Goal: Information Seeking & Learning: Check status

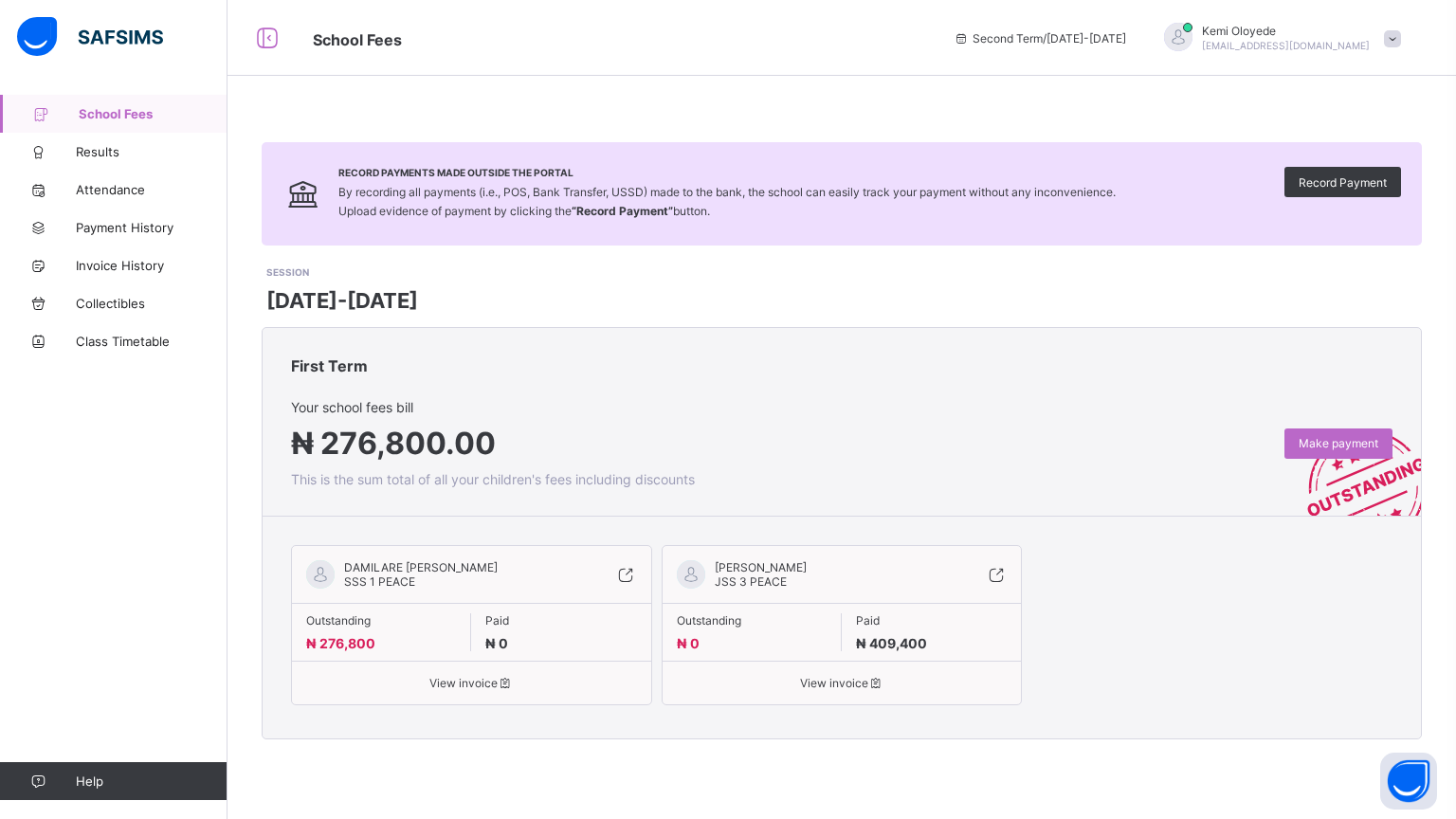
click at [68, 147] on icon at bounding box center [37, 152] width 76 height 14
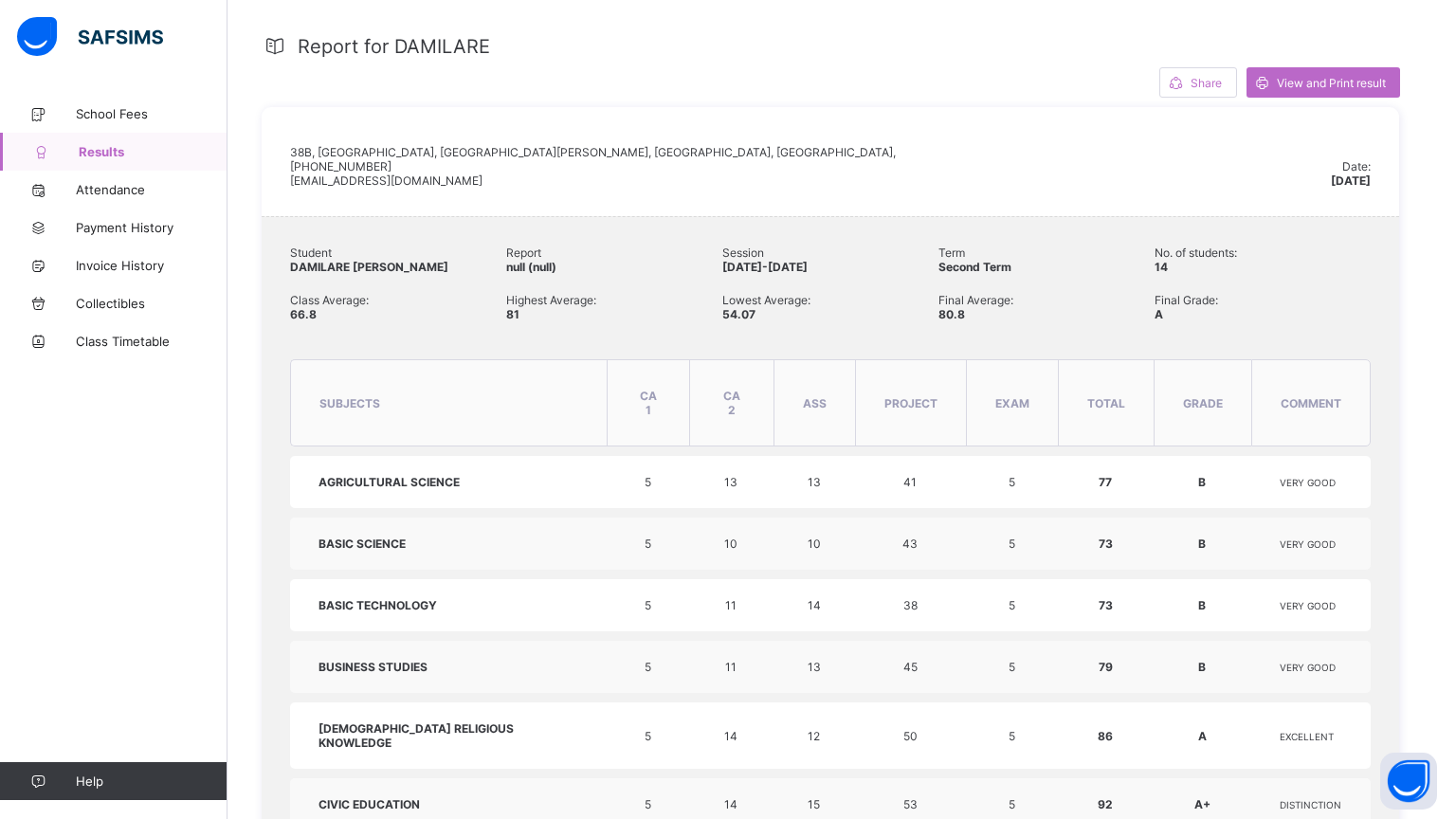
scroll to position [369, 0]
click at [78, 197] on link "Attendance" at bounding box center [114, 190] width 228 height 38
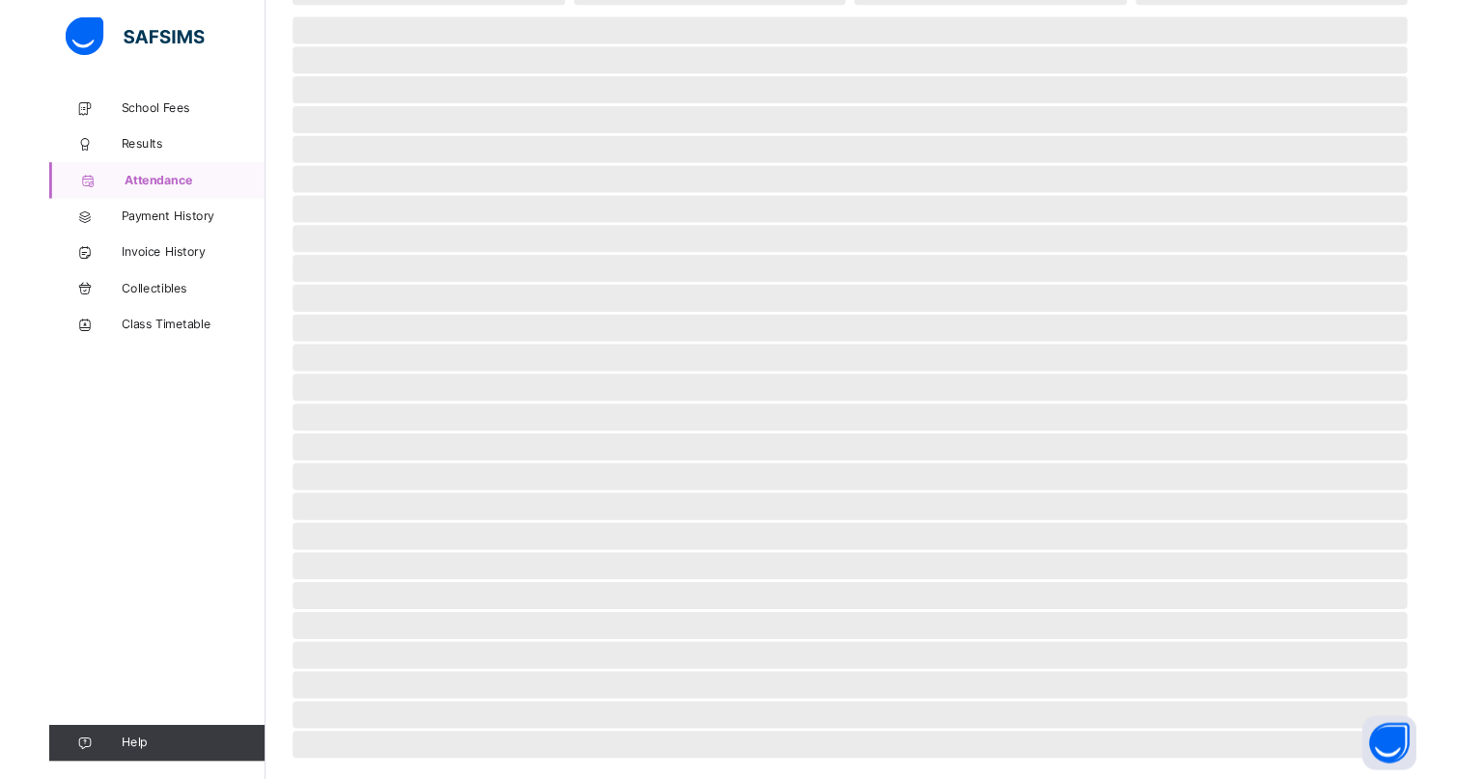
scroll to position [247, 0]
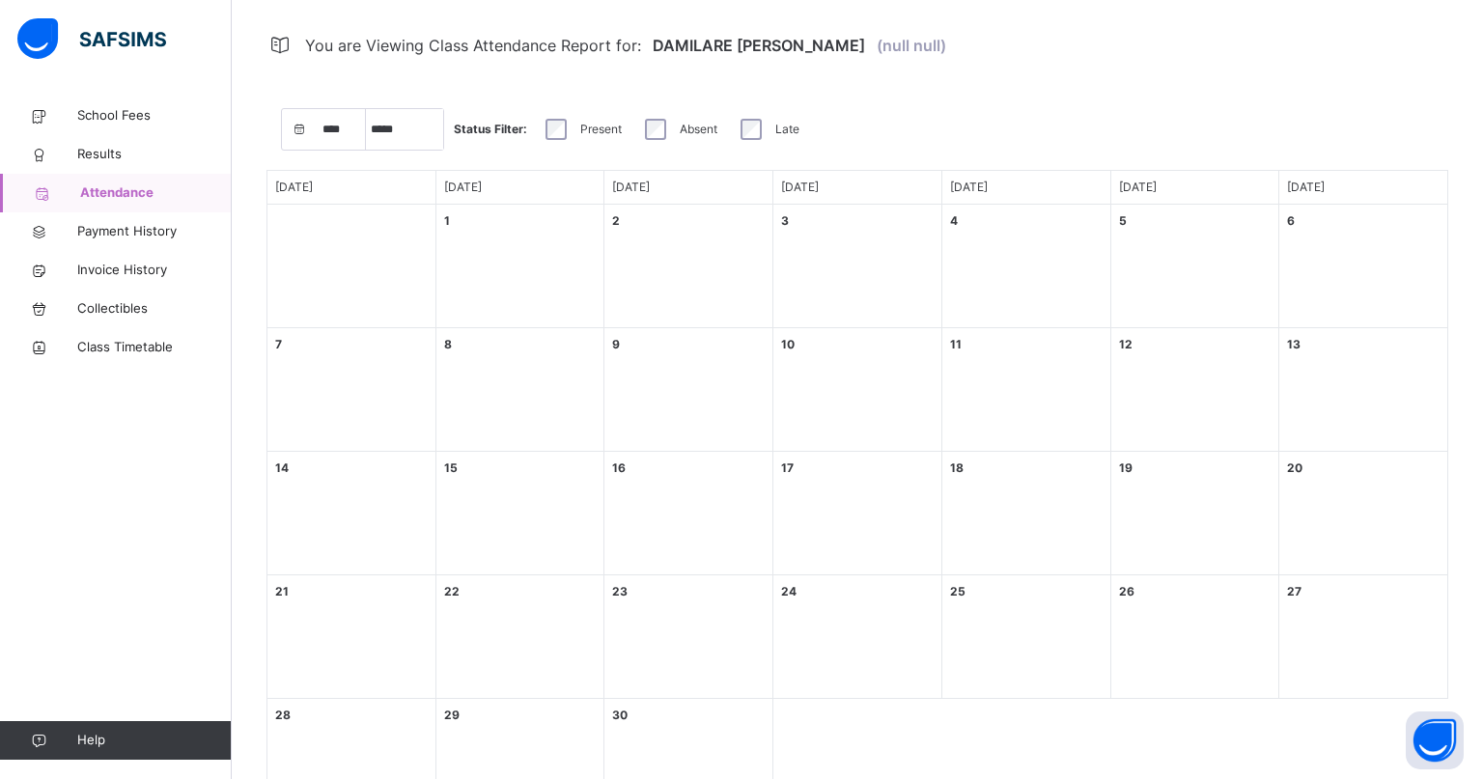
select select "****"
select select "*"
click at [82, 166] on link "Results" at bounding box center [116, 154] width 232 height 39
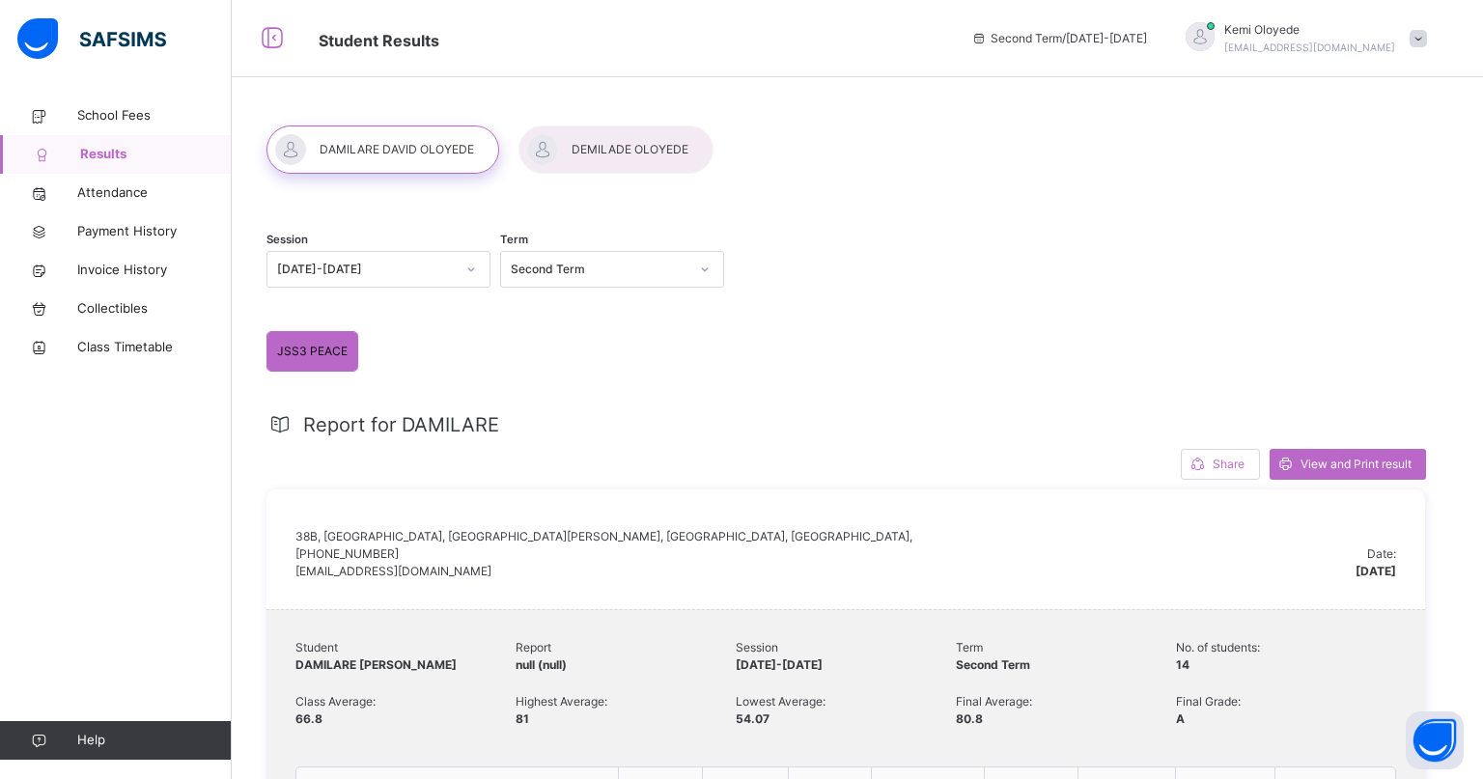
click at [629, 159] on div at bounding box center [615, 149] width 195 height 48
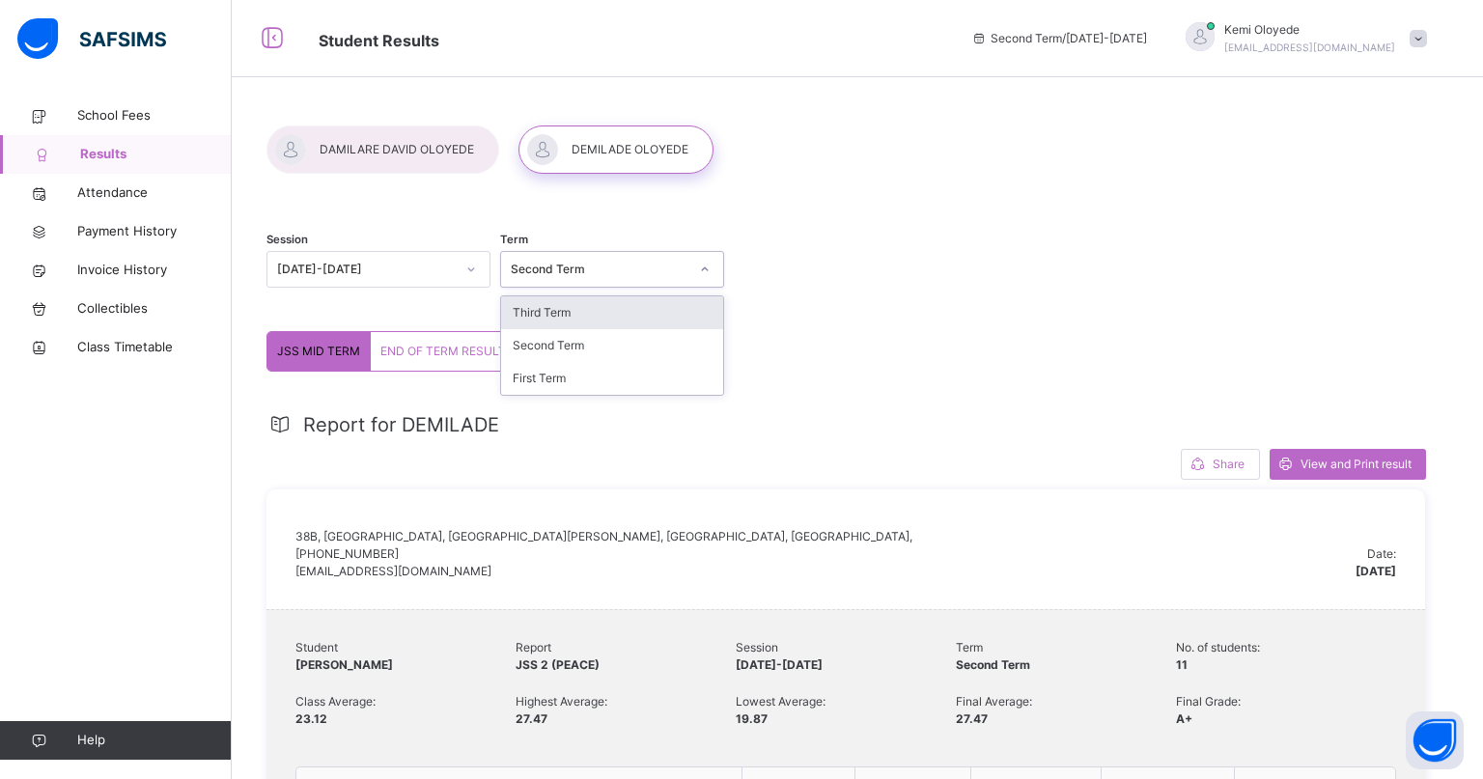
click at [610, 317] on div "Third Term" at bounding box center [612, 312] width 222 height 33
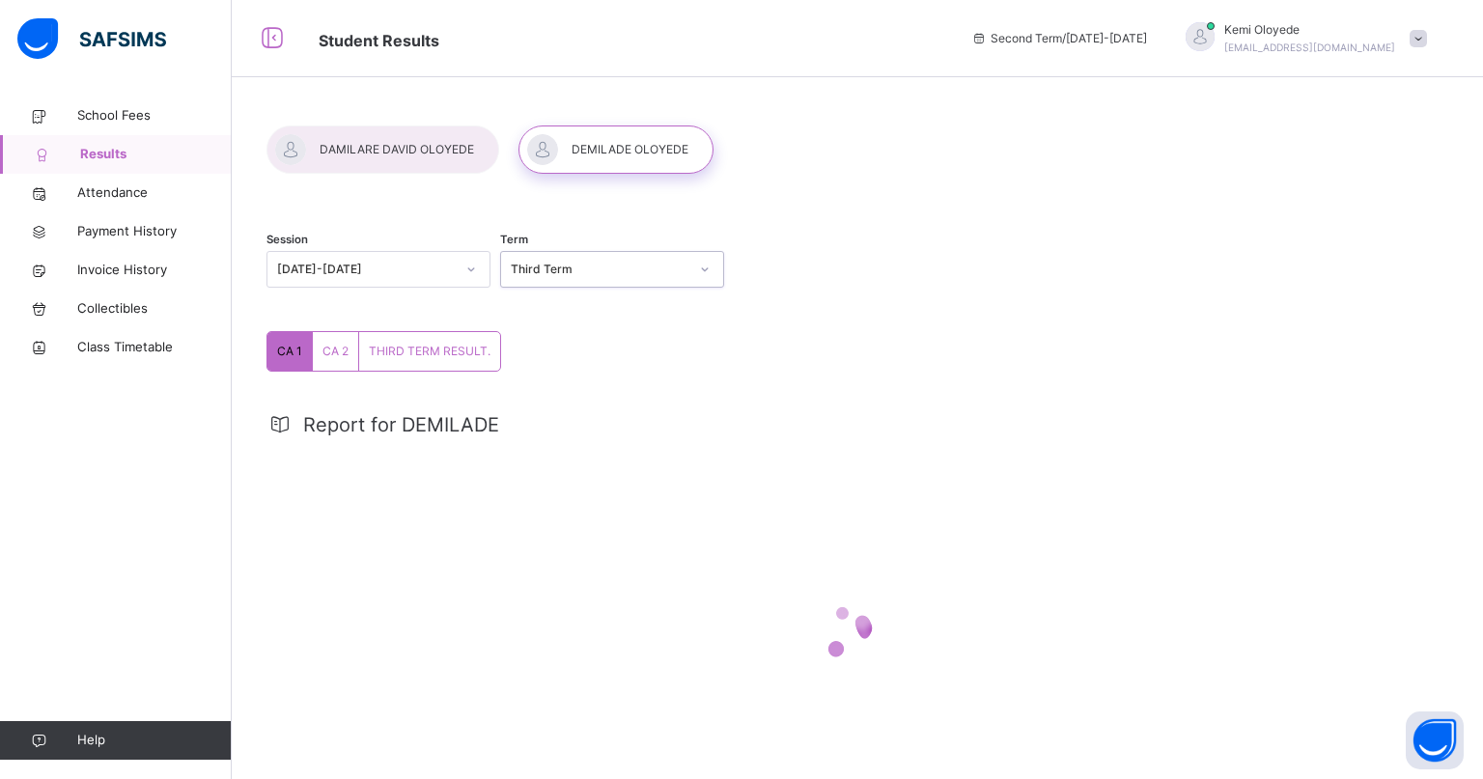
click at [1290, 317] on div "Session [DATE]-[DATE] Term option Third Term, selected. 0 results available. Se…" at bounding box center [845, 271] width 1158 height 119
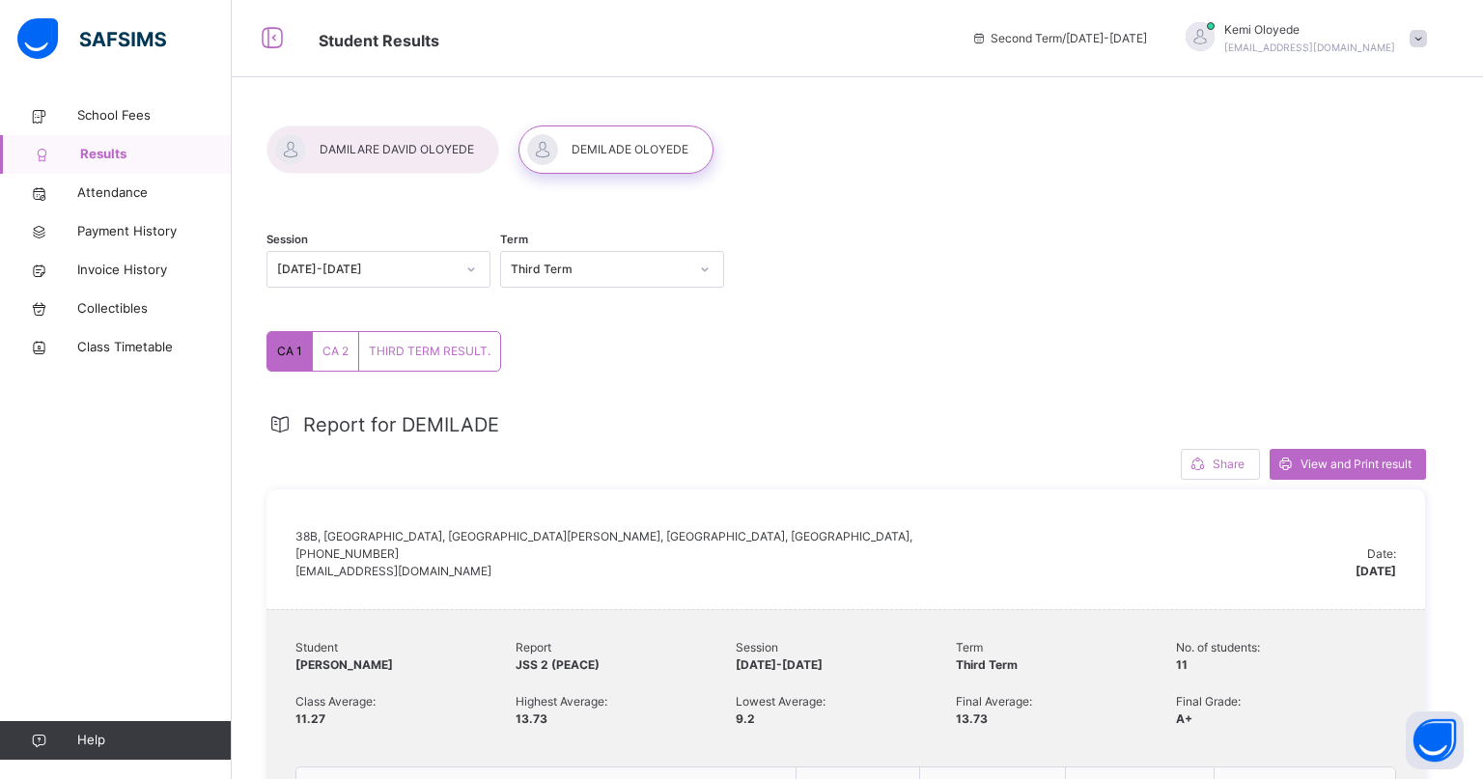
click at [429, 365] on div "THIRD TERM RESULT." at bounding box center [429, 351] width 141 height 39
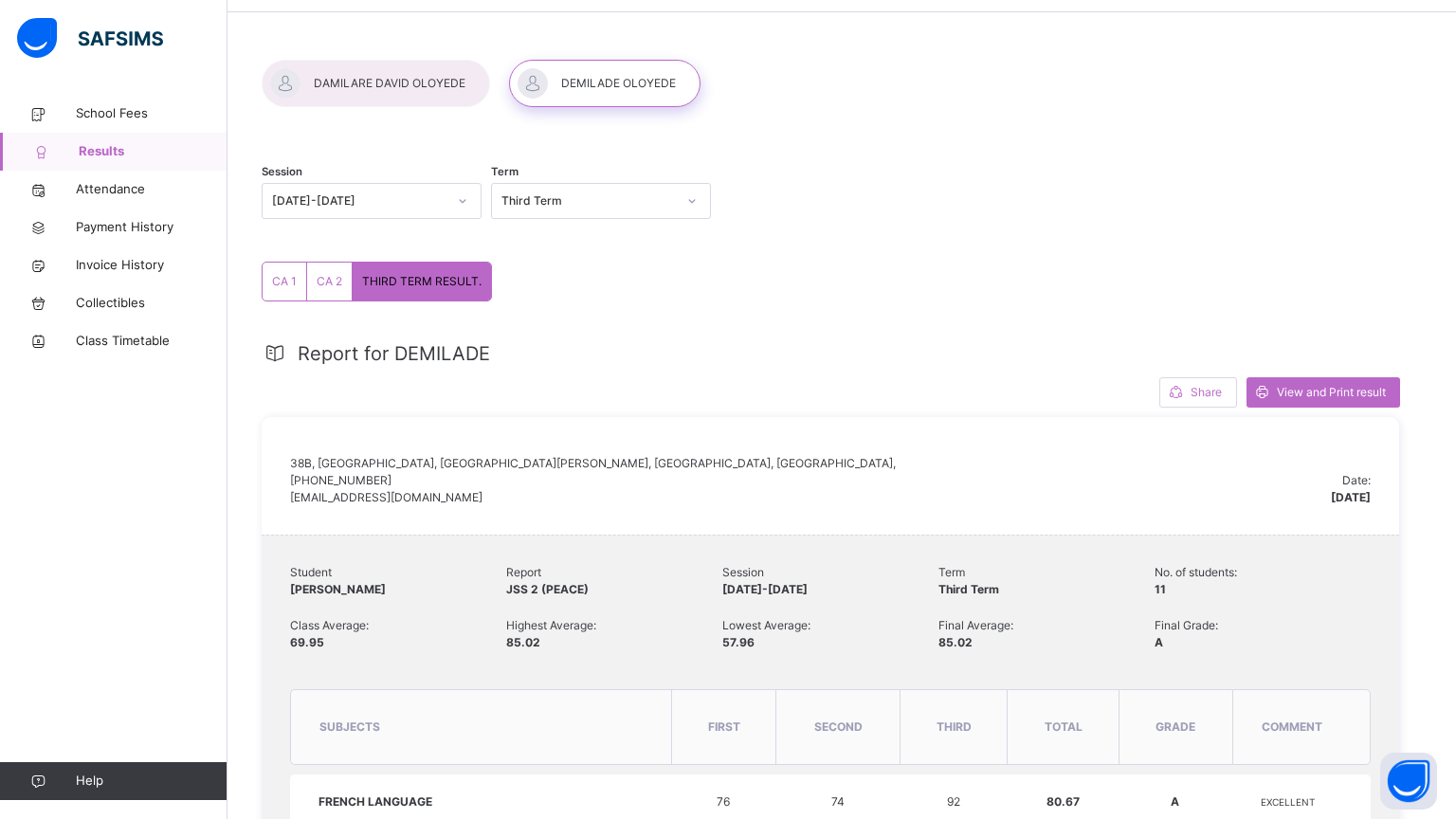
scroll to position [65, 0]
click at [729, 216] on div "Session [DATE]-[DATE] Term Third Term" at bounding box center [830, 202] width 1137 height 117
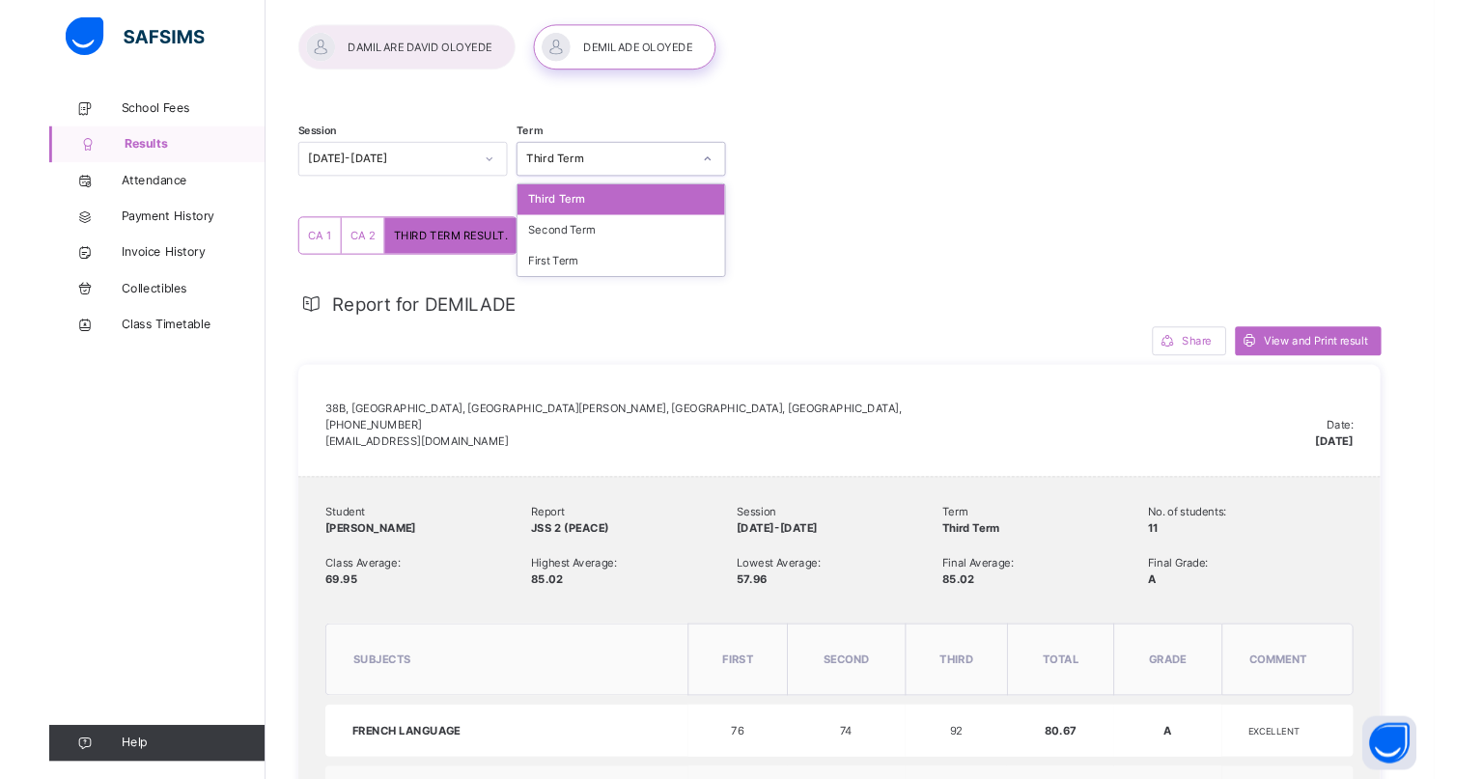
scroll to position [110, 0]
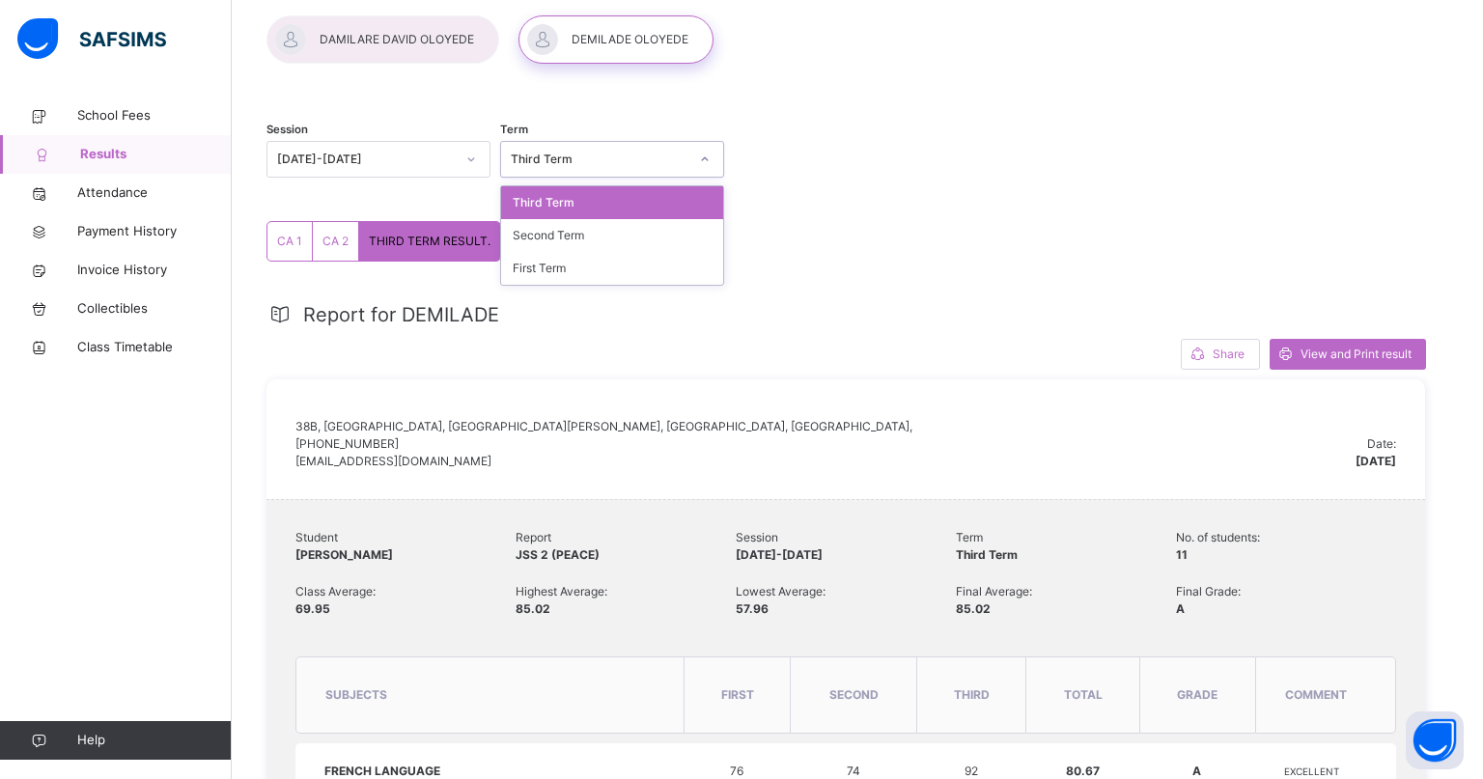
click at [555, 240] on div "Second Term" at bounding box center [612, 235] width 222 height 33
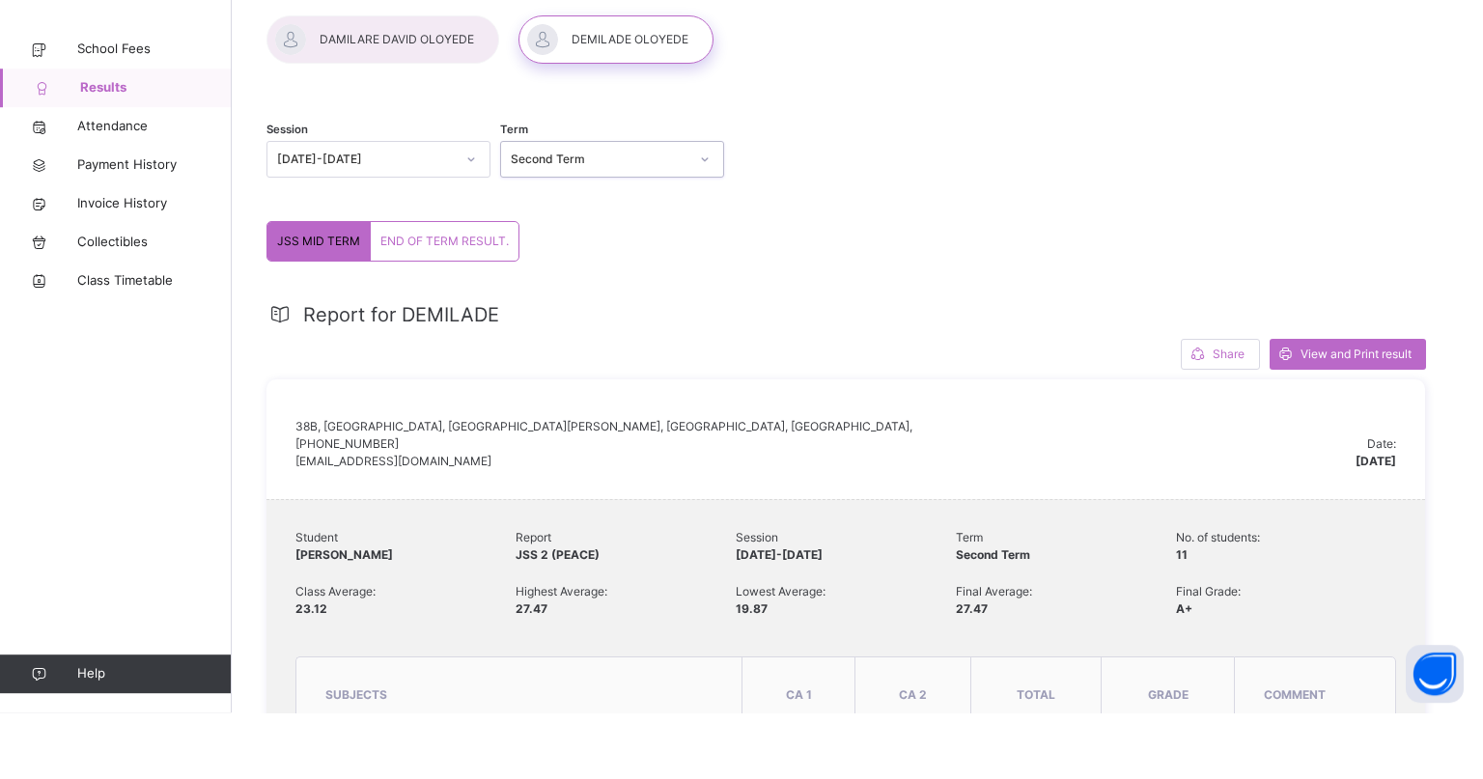
click at [1236, 375] on div "Report for DEMILADE" at bounding box center [845, 381] width 1158 height 29
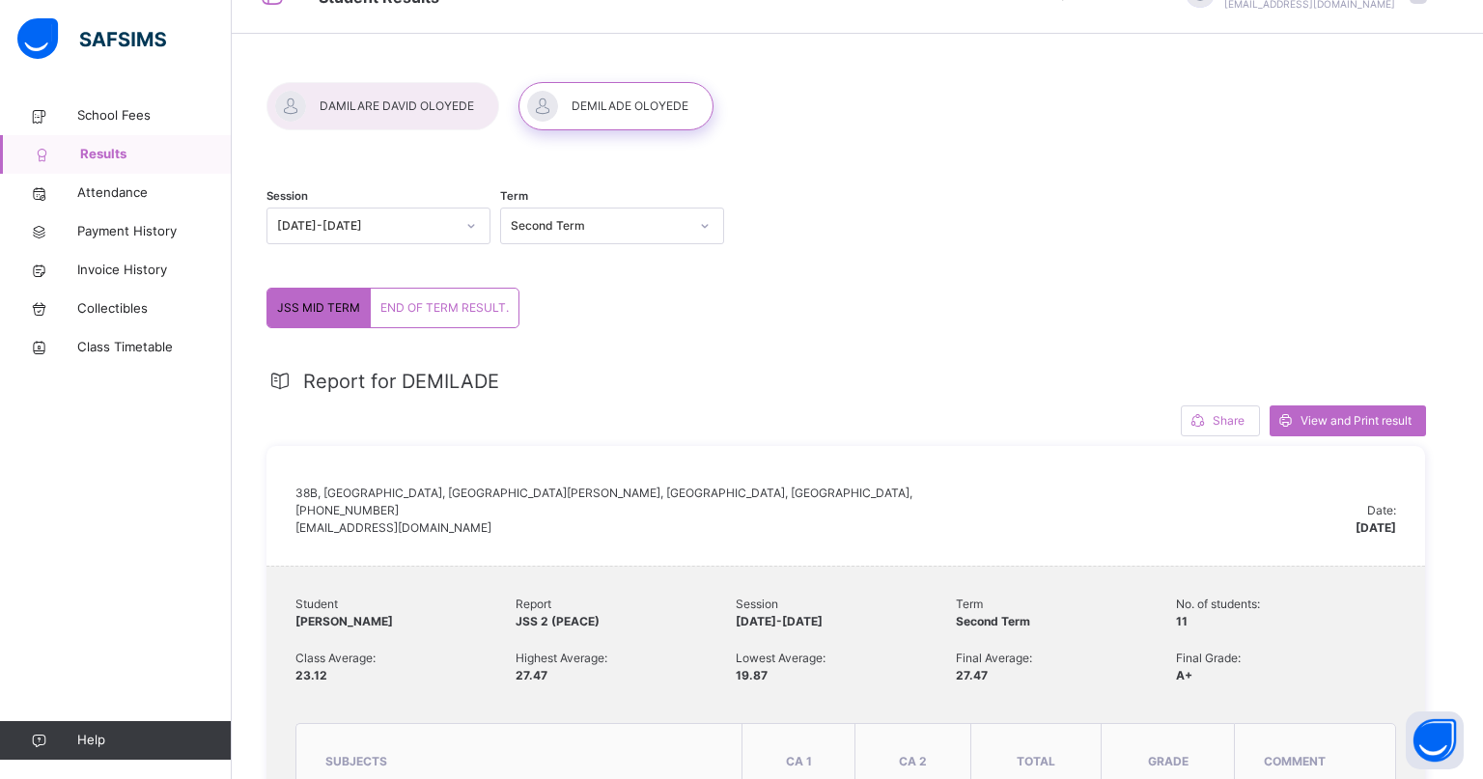
click at [452, 322] on div "END OF TERM RESULT." at bounding box center [445, 308] width 148 height 39
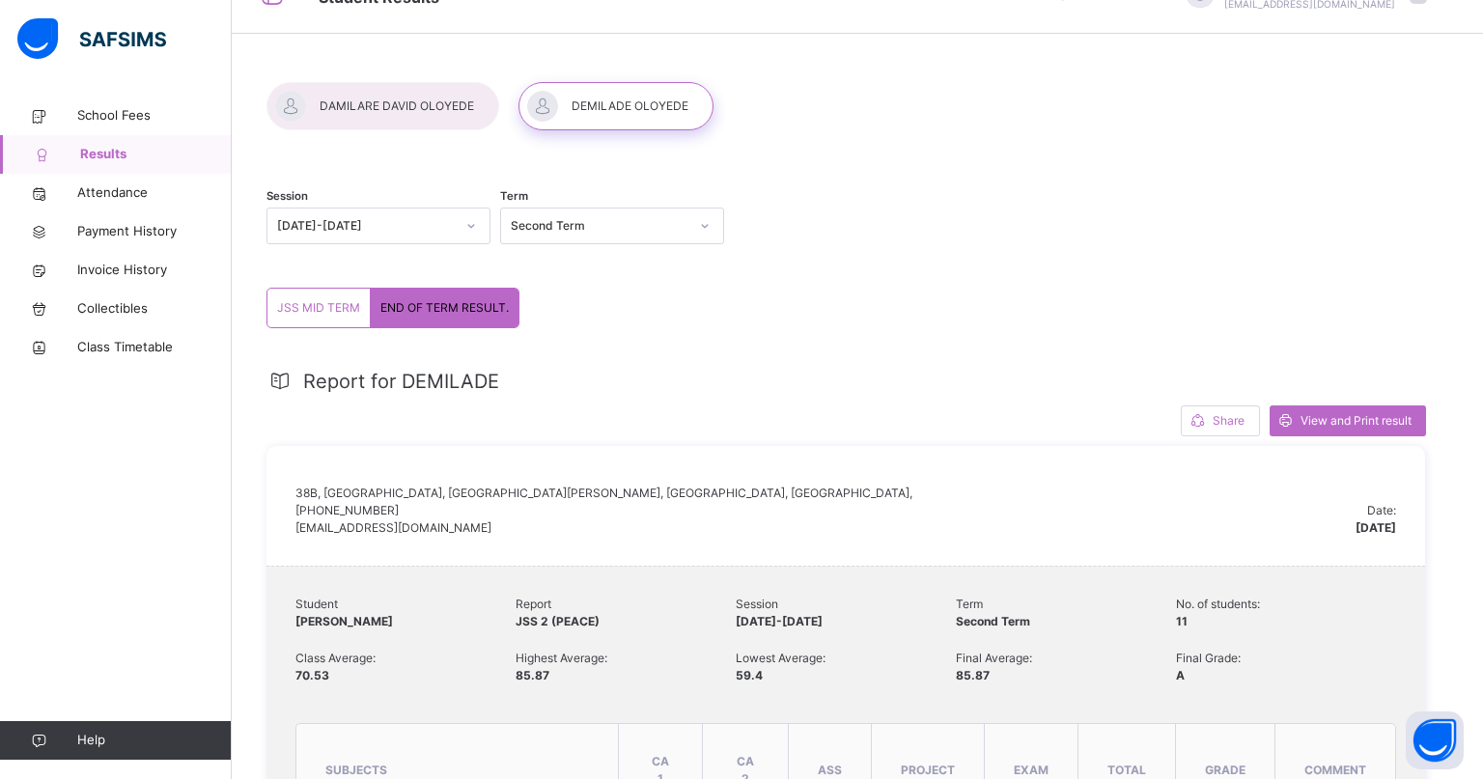
click at [102, 103] on link "School Fees" at bounding box center [116, 116] width 232 height 39
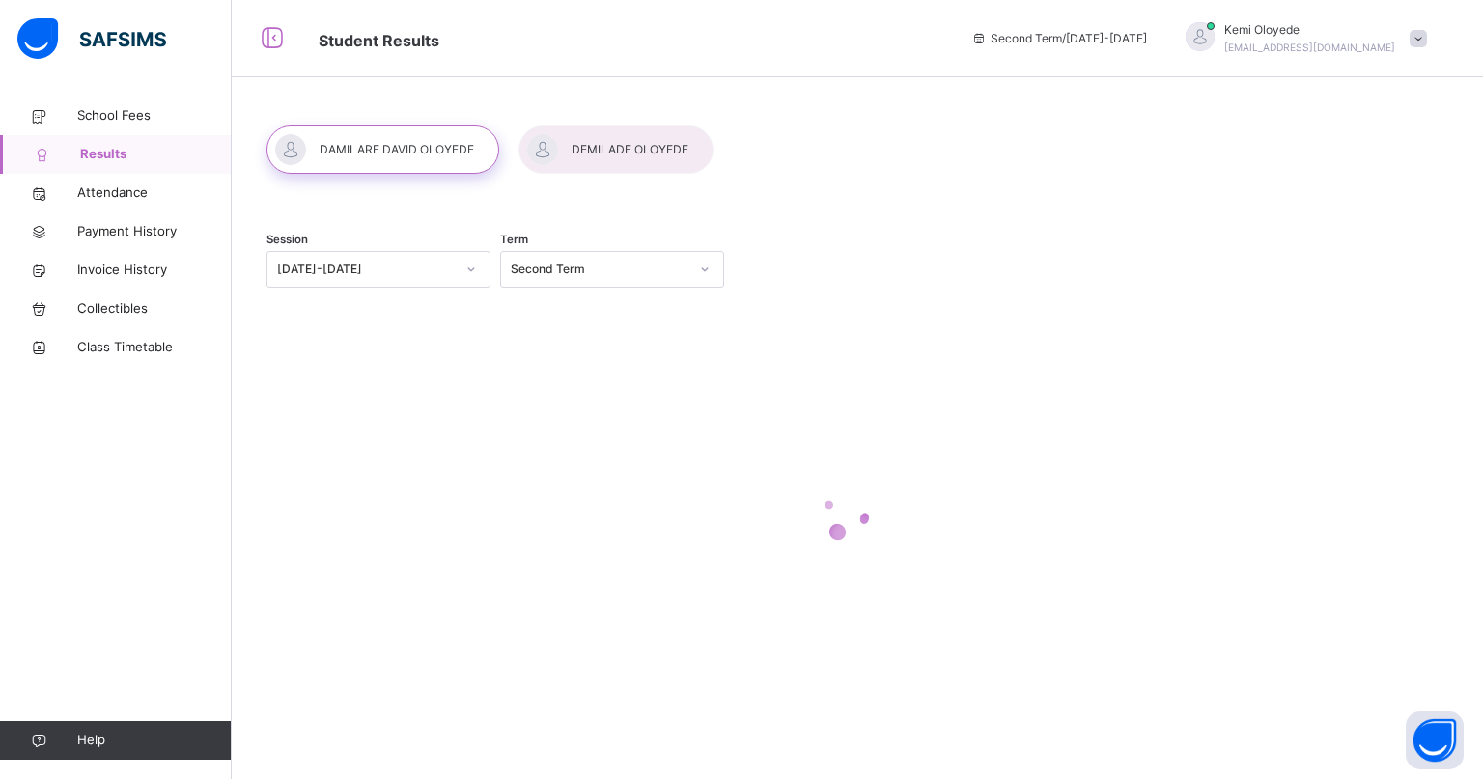
scroll to position [43, 0]
